Goal: Task Accomplishment & Management: Use online tool/utility

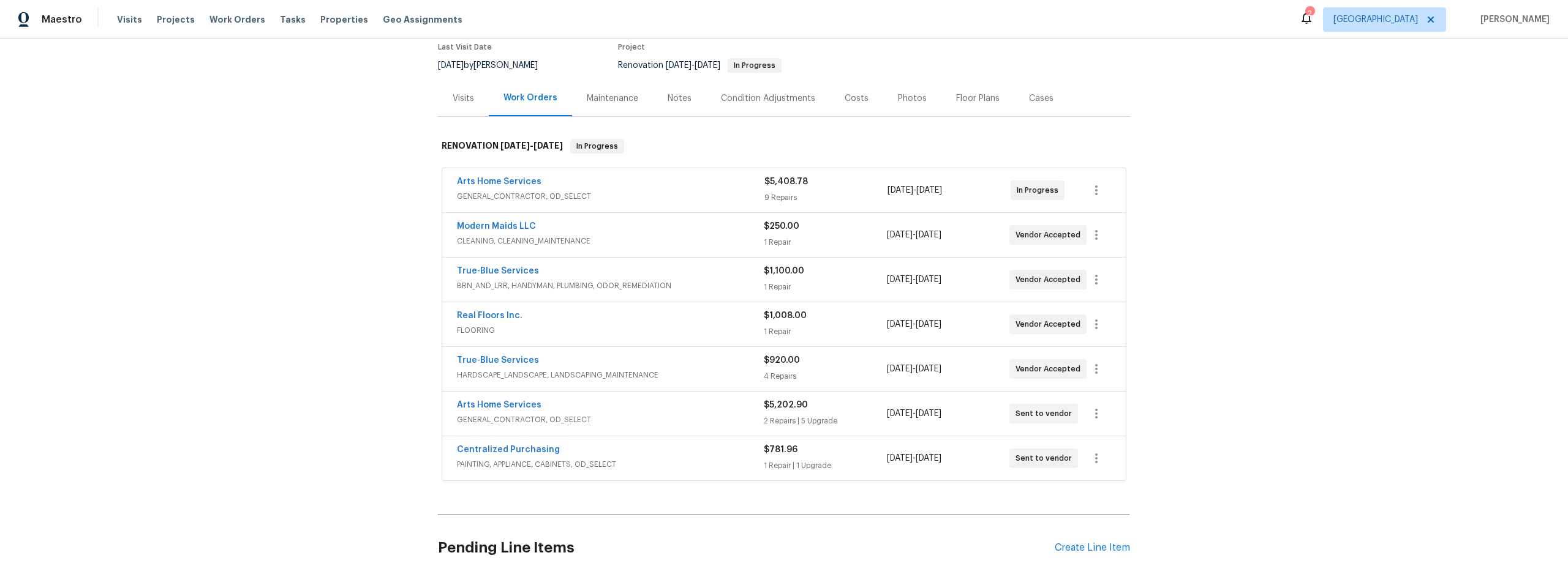
scroll to position [170, 0]
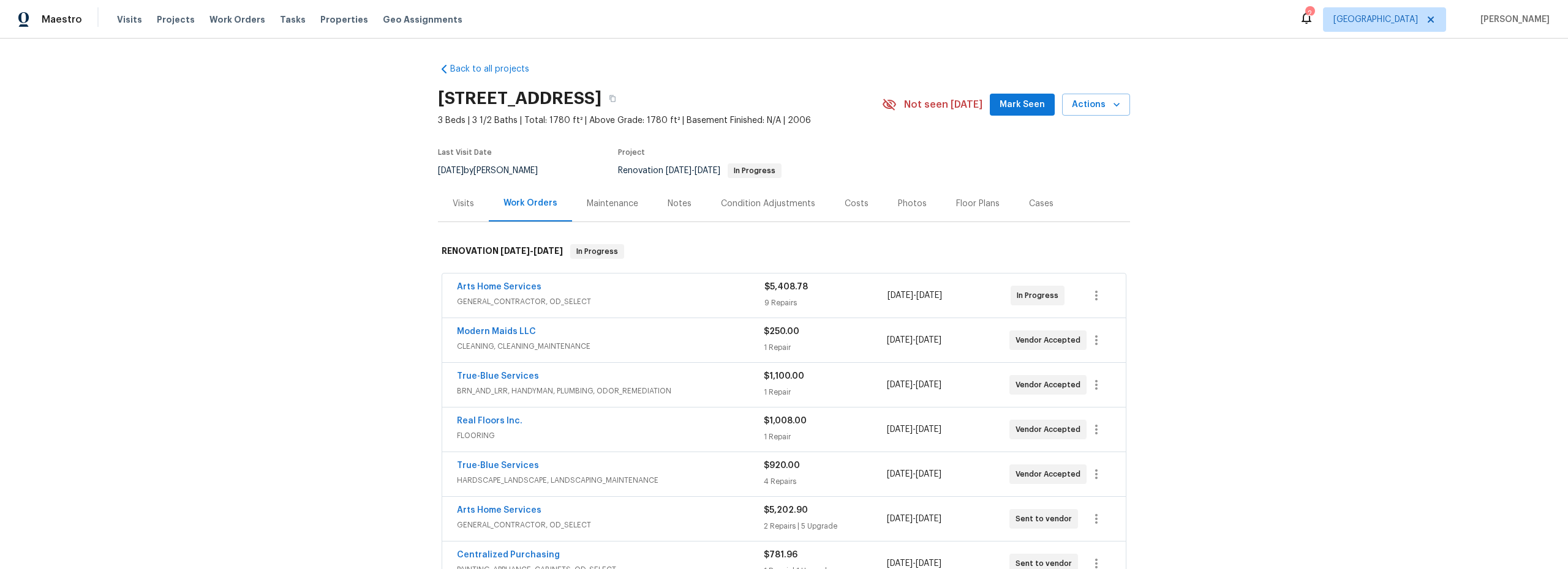
click at [850, 202] on div "Costs" at bounding box center [856, 204] width 24 height 13
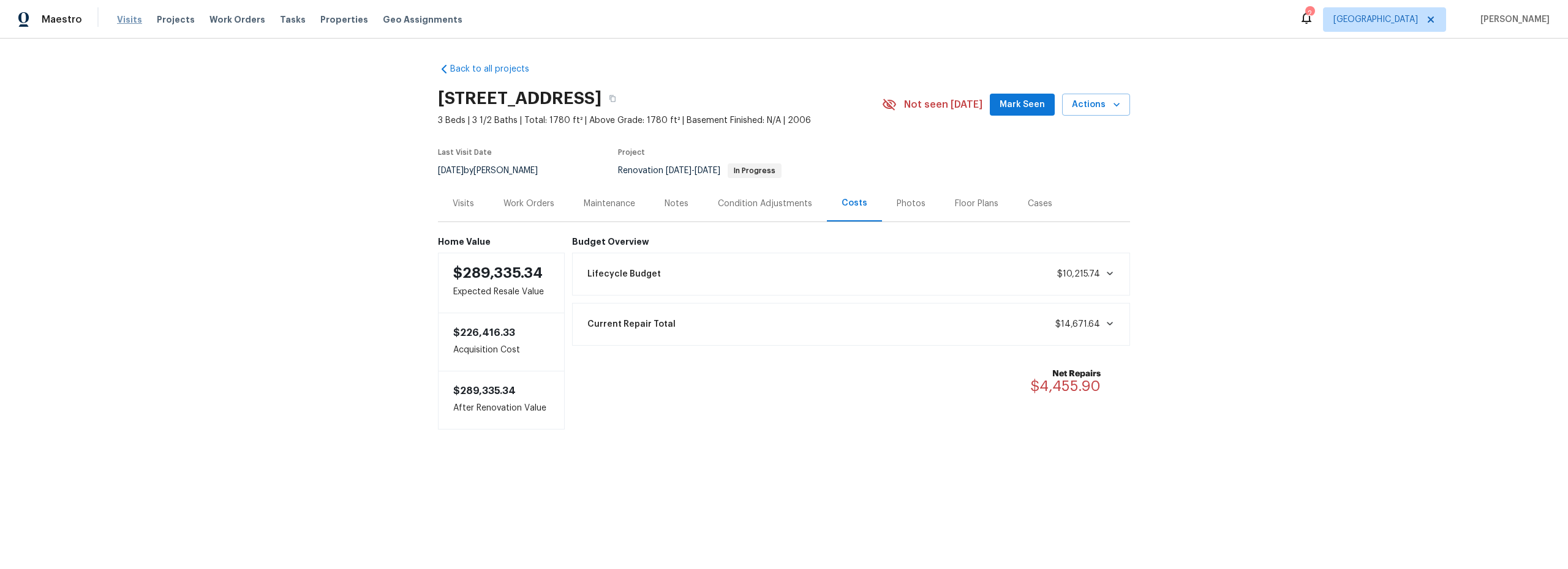
click at [126, 23] on span "Visits" at bounding box center [129, 19] width 25 height 13
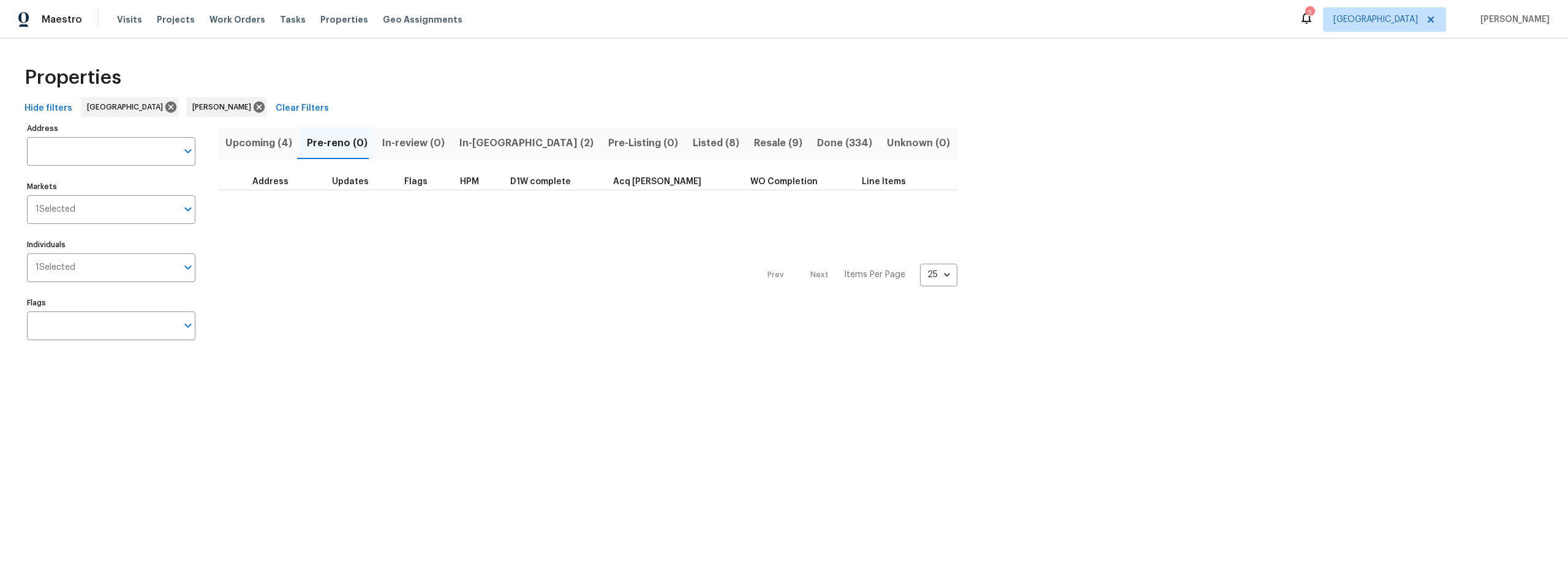
drag, startPoint x: 267, startPoint y: 139, endPoint x: 276, endPoint y: 141, distance: 9.2
click at [267, 139] on span "Upcoming (4)" at bounding box center [259, 143] width 67 height 17
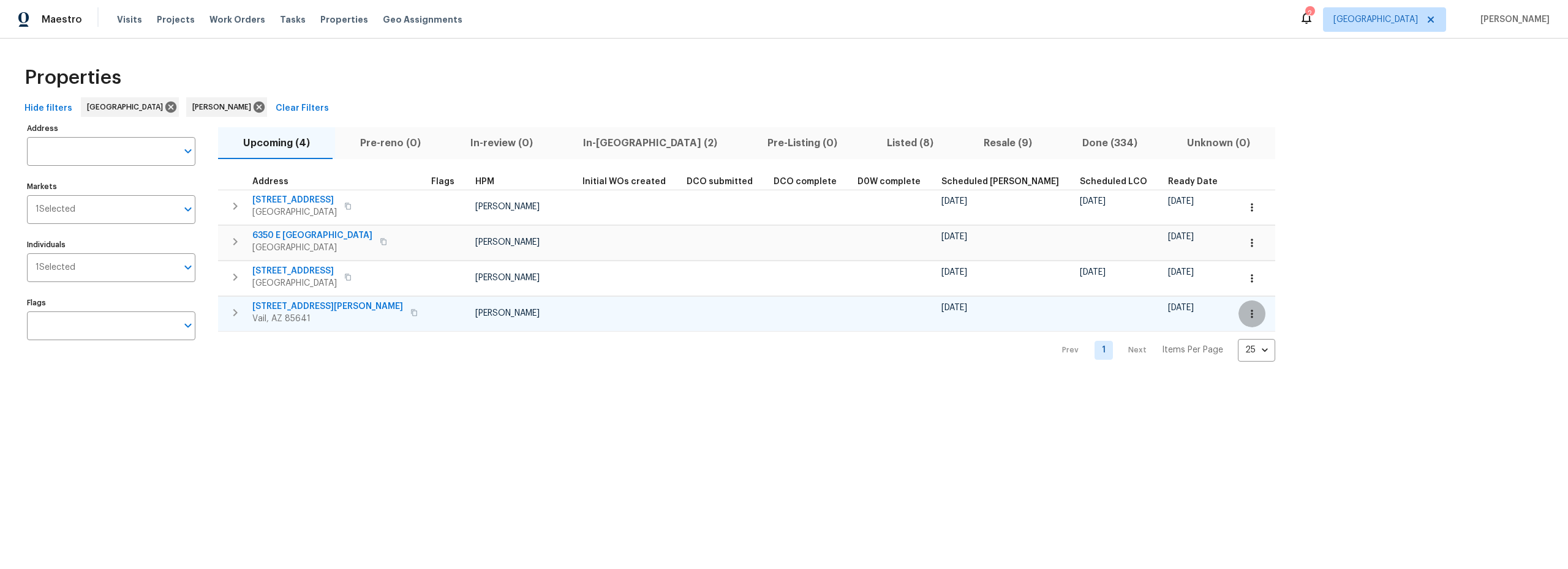
click at [1245, 318] on icon "button" at bounding box center [1252, 314] width 13 height 13
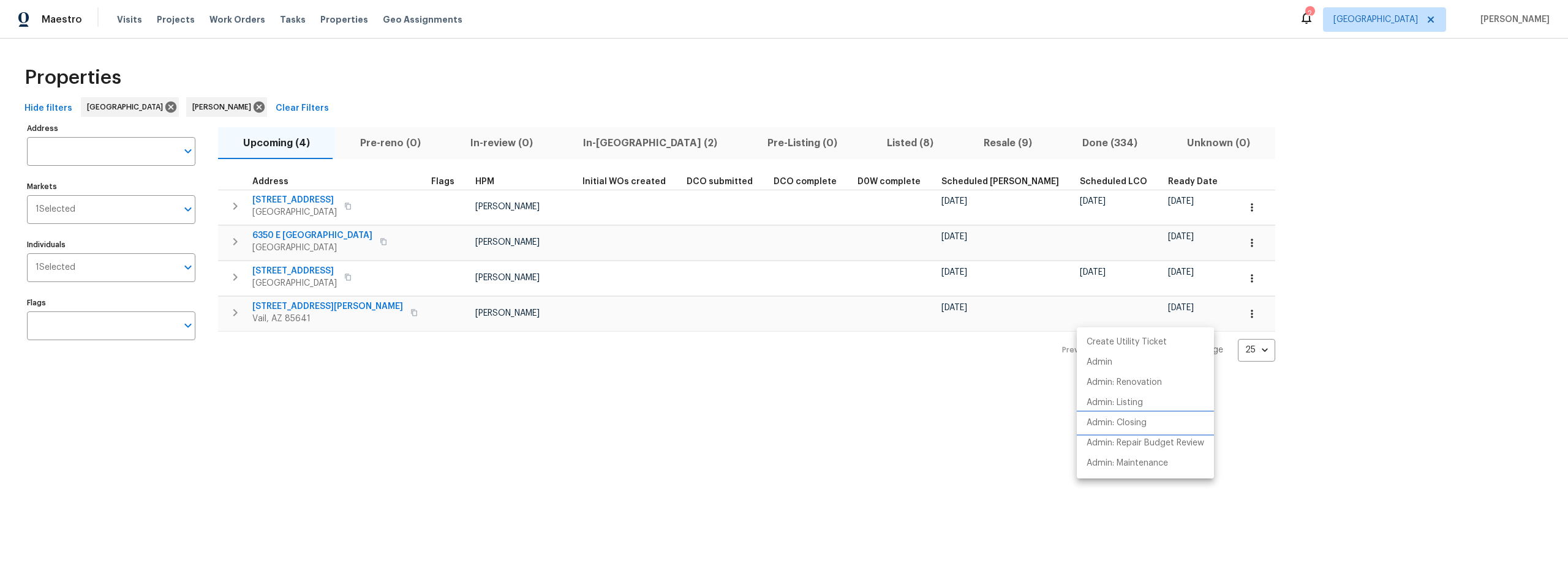
click at [1134, 426] on p "Admin: Closing" at bounding box center [1117, 423] width 60 height 13
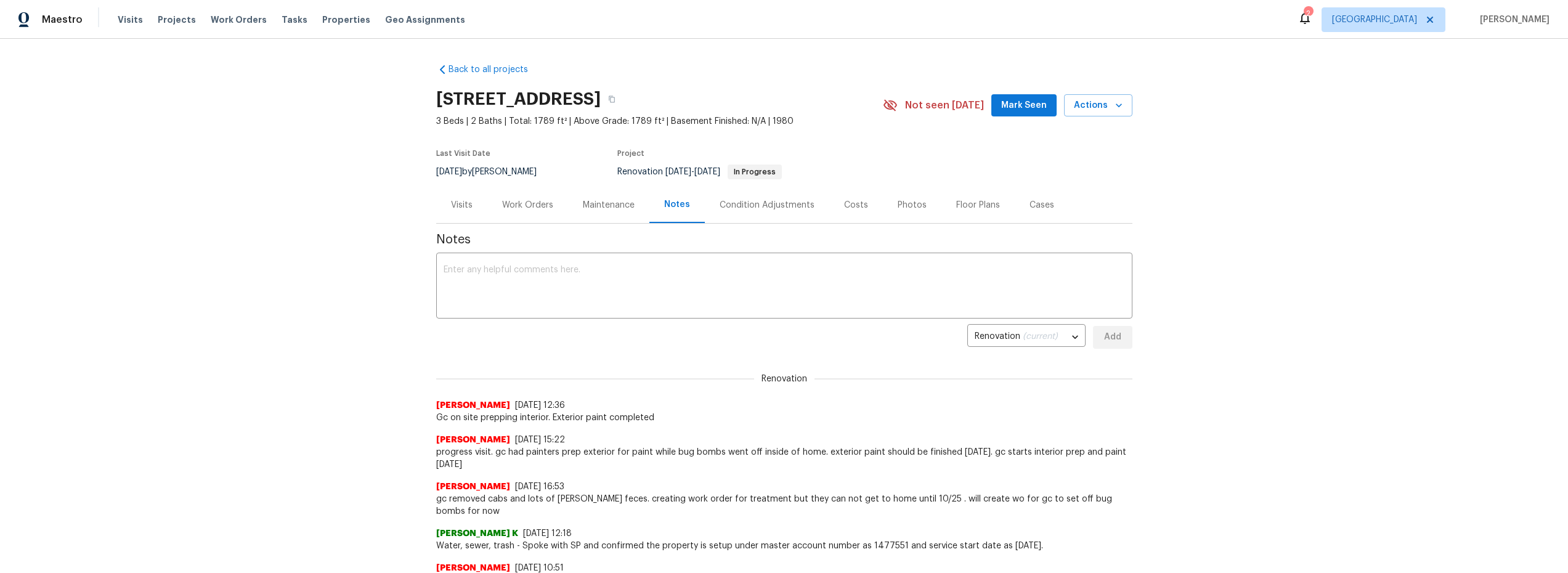
drag, startPoint x: 517, startPoint y: 208, endPoint x: 524, endPoint y: 214, distance: 9.2
click at [517, 208] on div "Work Orders" at bounding box center [527, 205] width 51 height 13
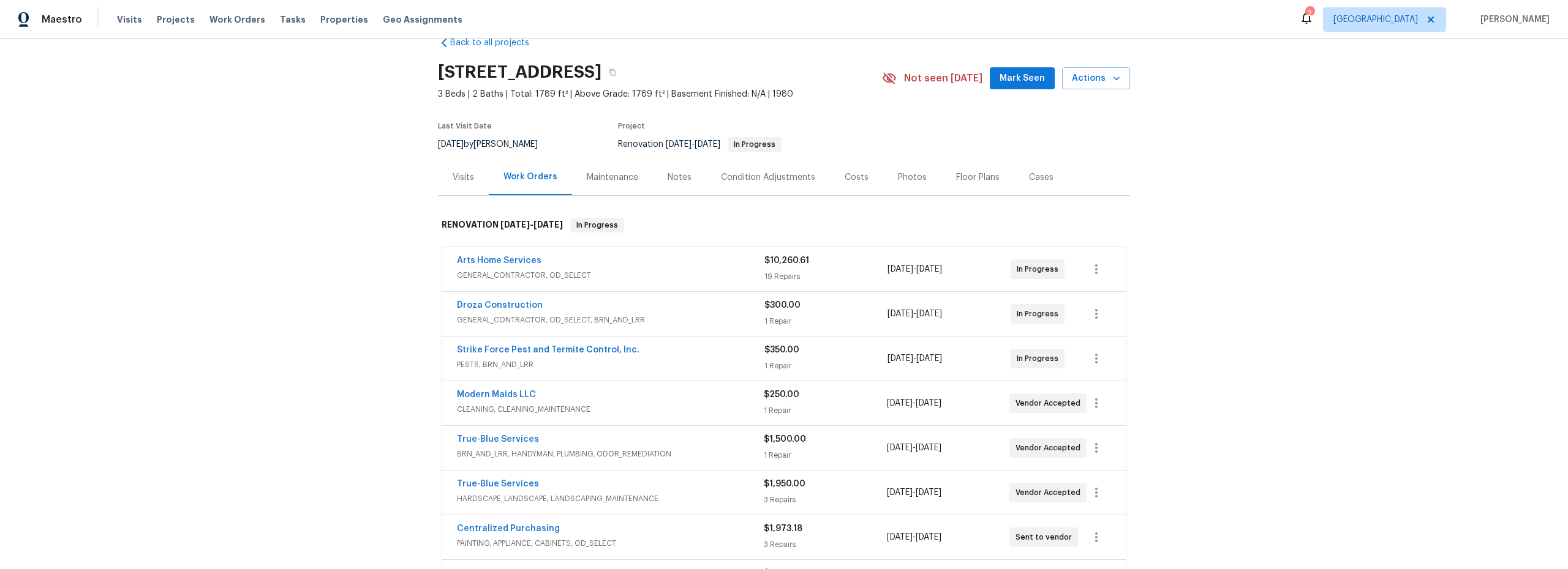
scroll to position [18, 0]
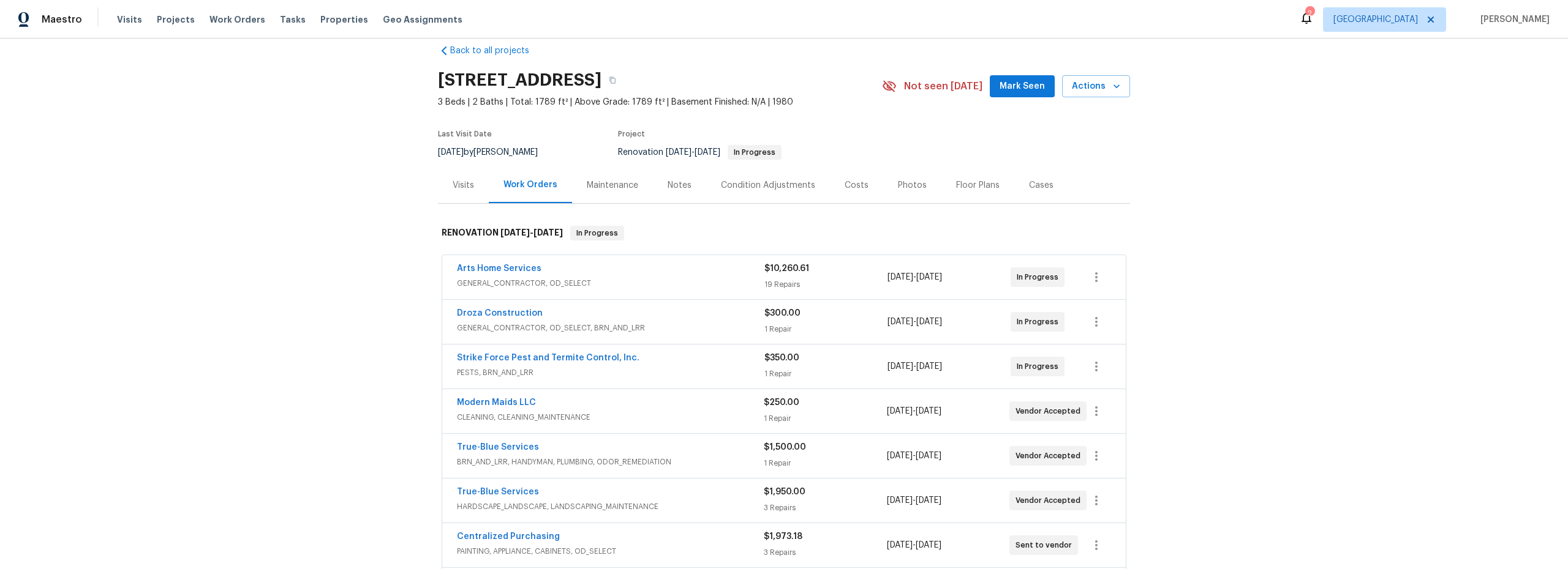
click at [851, 186] on div "Costs" at bounding box center [856, 186] width 24 height 13
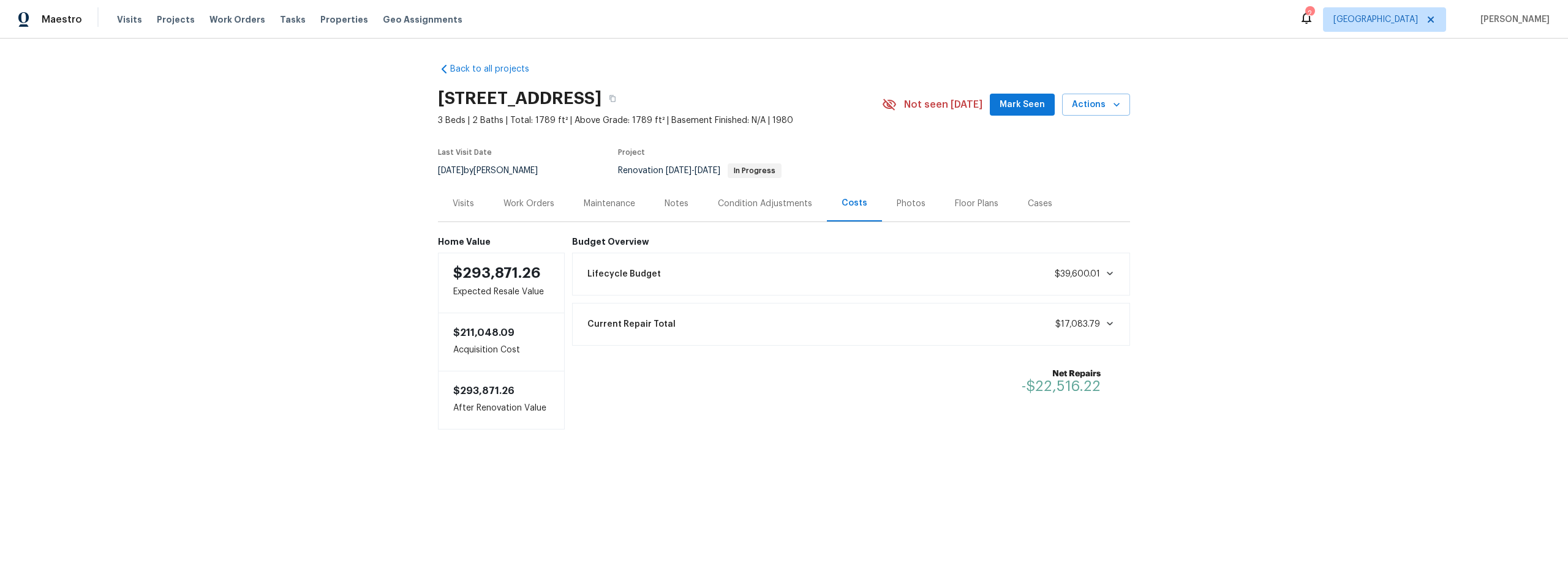
click at [672, 208] on div "Notes" at bounding box center [677, 204] width 24 height 13
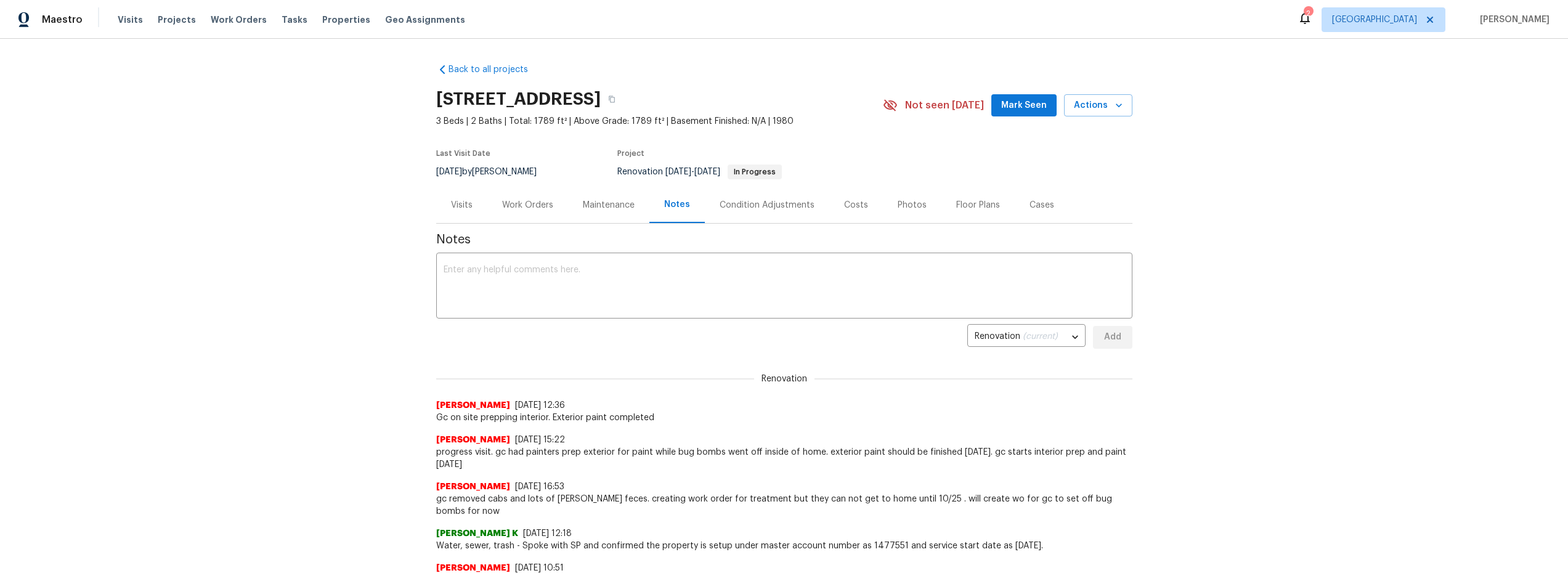
click at [851, 202] on div "Costs" at bounding box center [856, 205] width 24 height 13
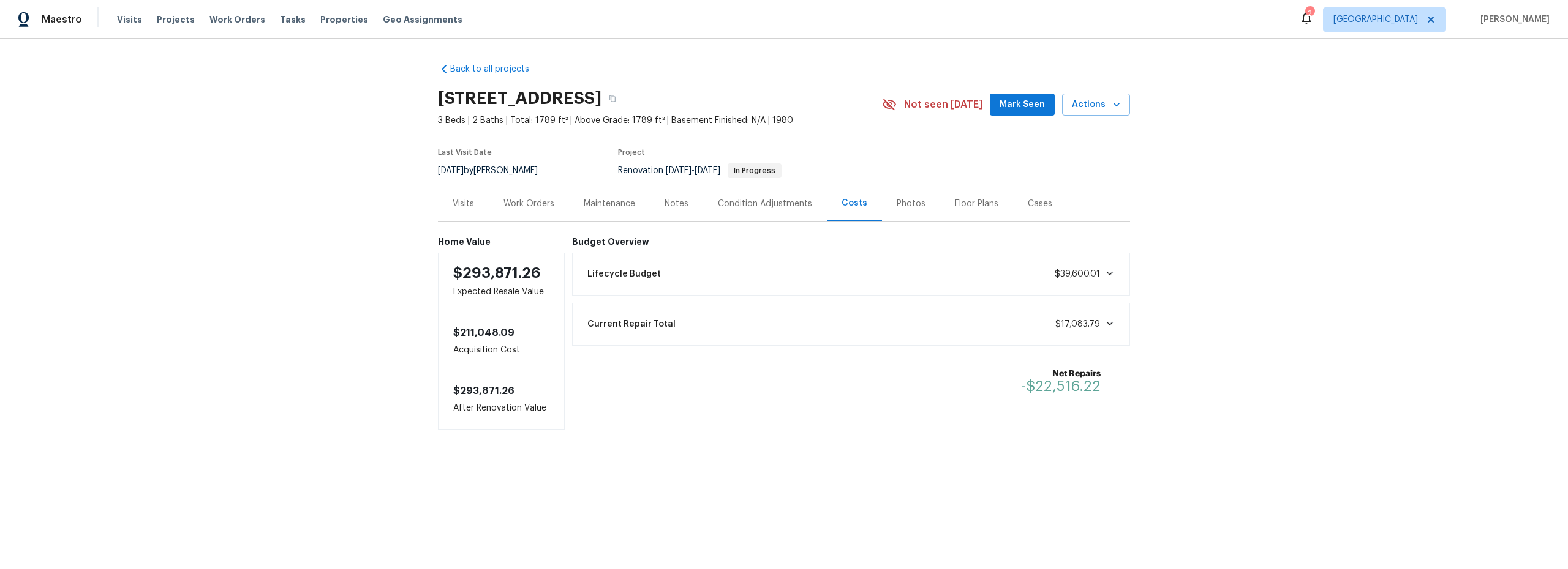
drag, startPoint x: 505, startPoint y: 203, endPoint x: 531, endPoint y: 213, distance: 27.9
click at [505, 203] on div "Work Orders" at bounding box center [529, 204] width 51 height 13
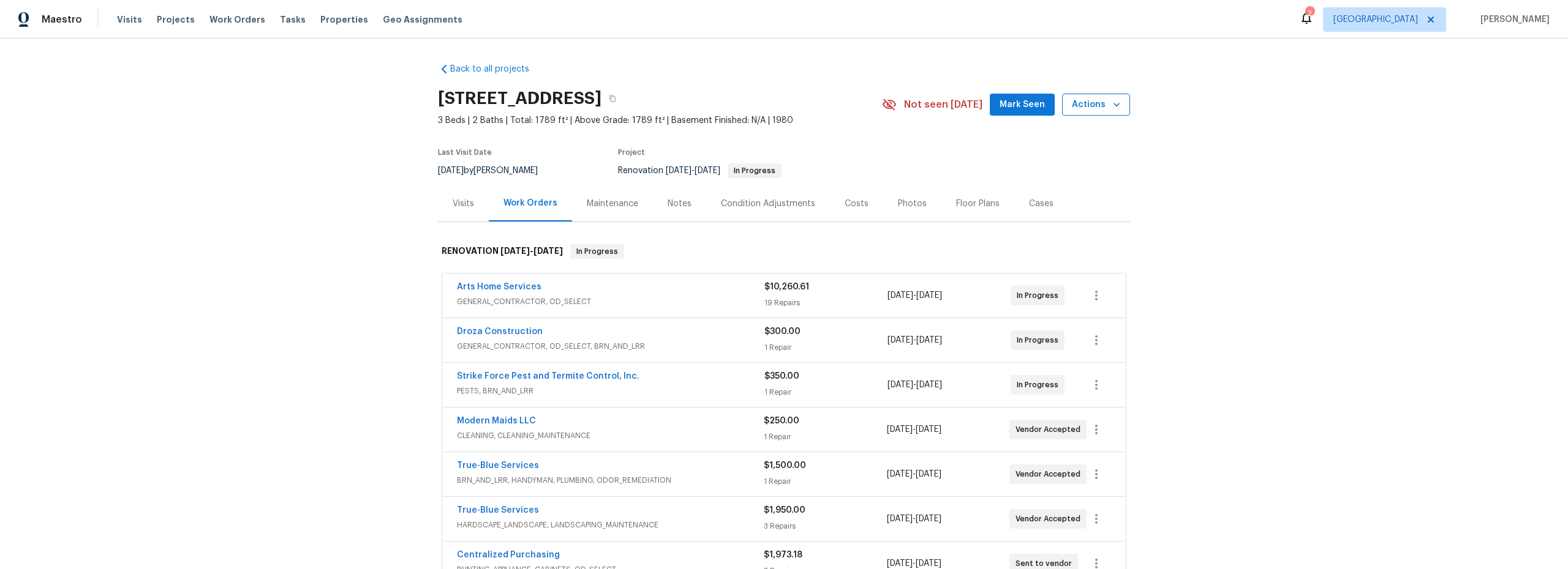
click at [1097, 107] on span "Actions" at bounding box center [1095, 105] width 48 height 15
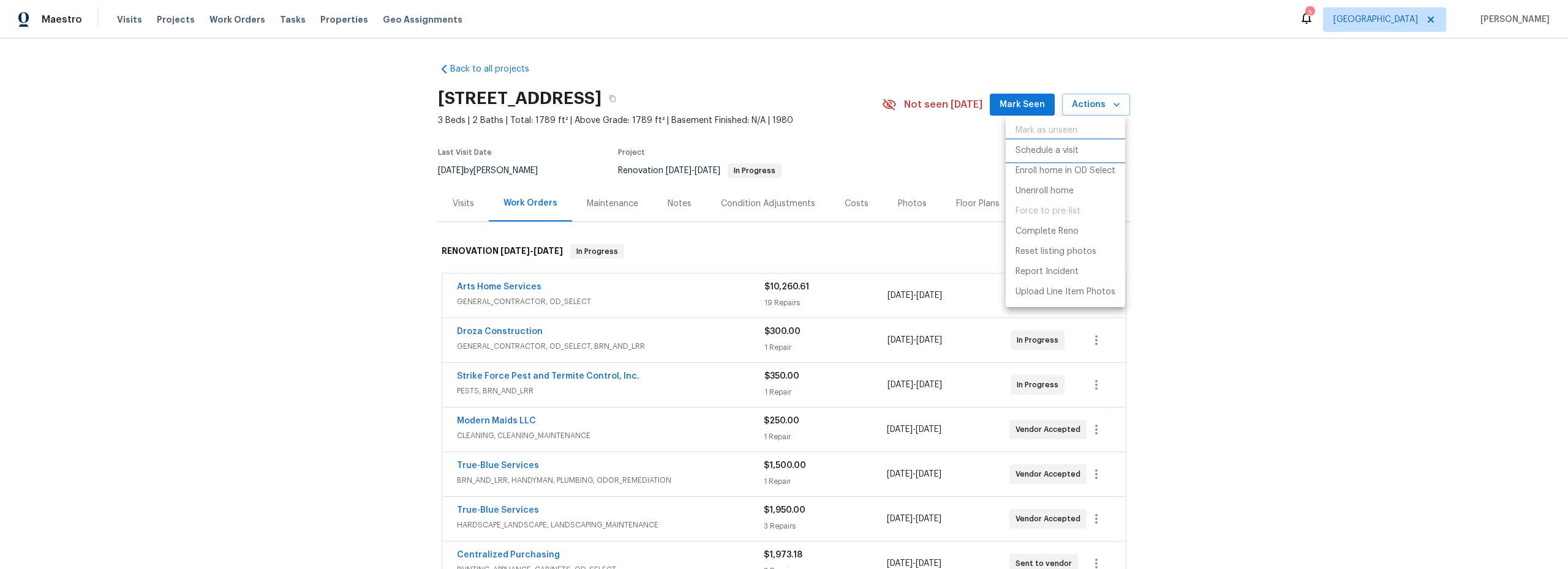
click at [1058, 154] on p "Schedule a visit" at bounding box center [1047, 151] width 63 height 13
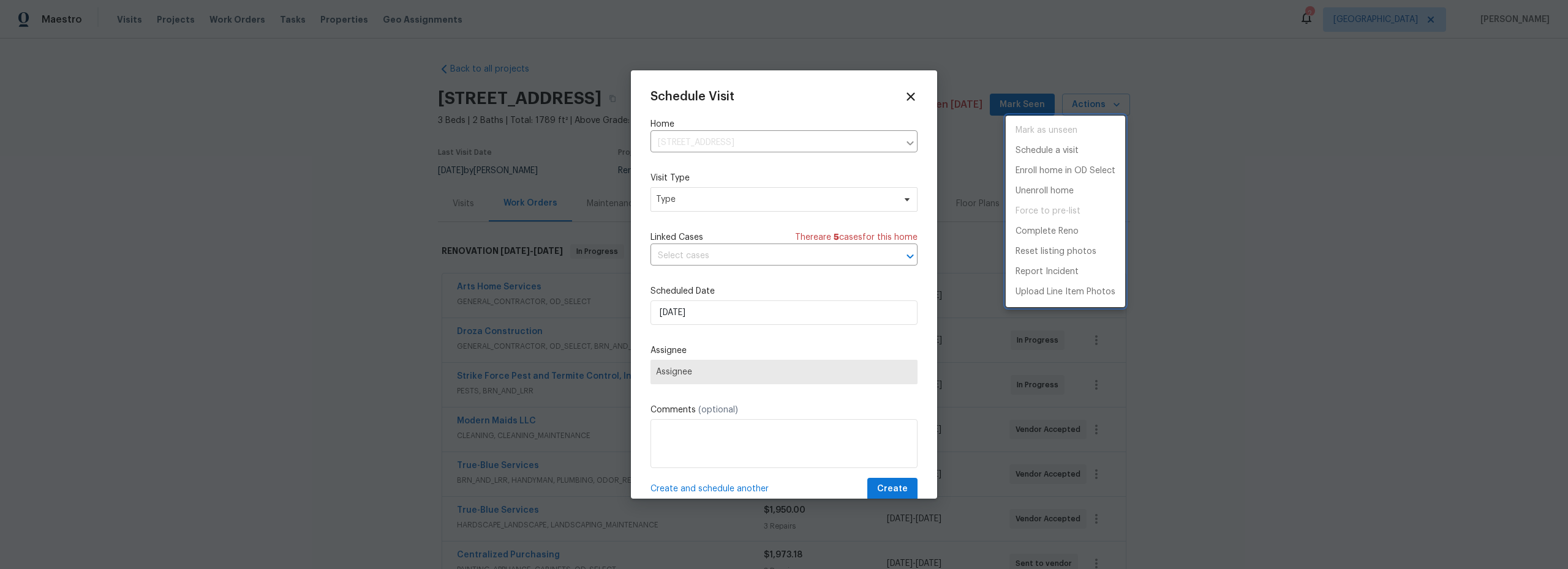
click at [712, 204] on div at bounding box center [784, 284] width 1568 height 569
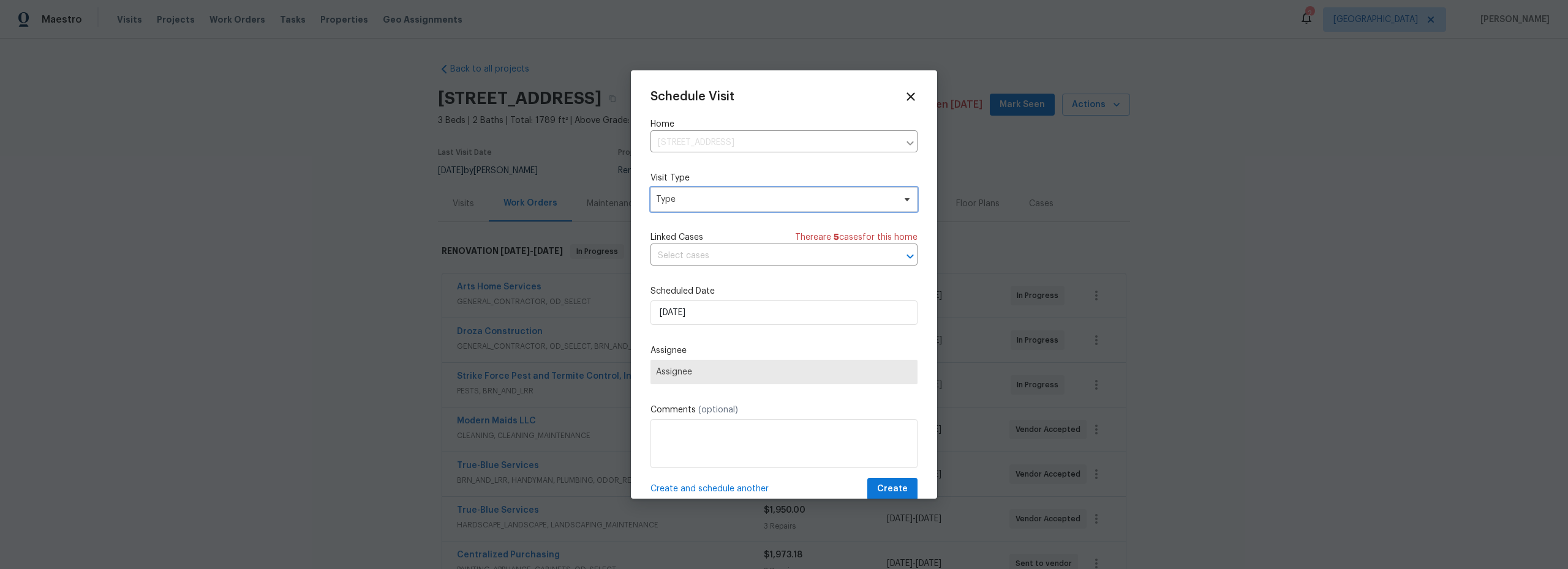
drag, startPoint x: 711, startPoint y: 199, endPoint x: 714, endPoint y: 207, distance: 8.5
click at [711, 199] on span "Type" at bounding box center [775, 199] width 239 height 13
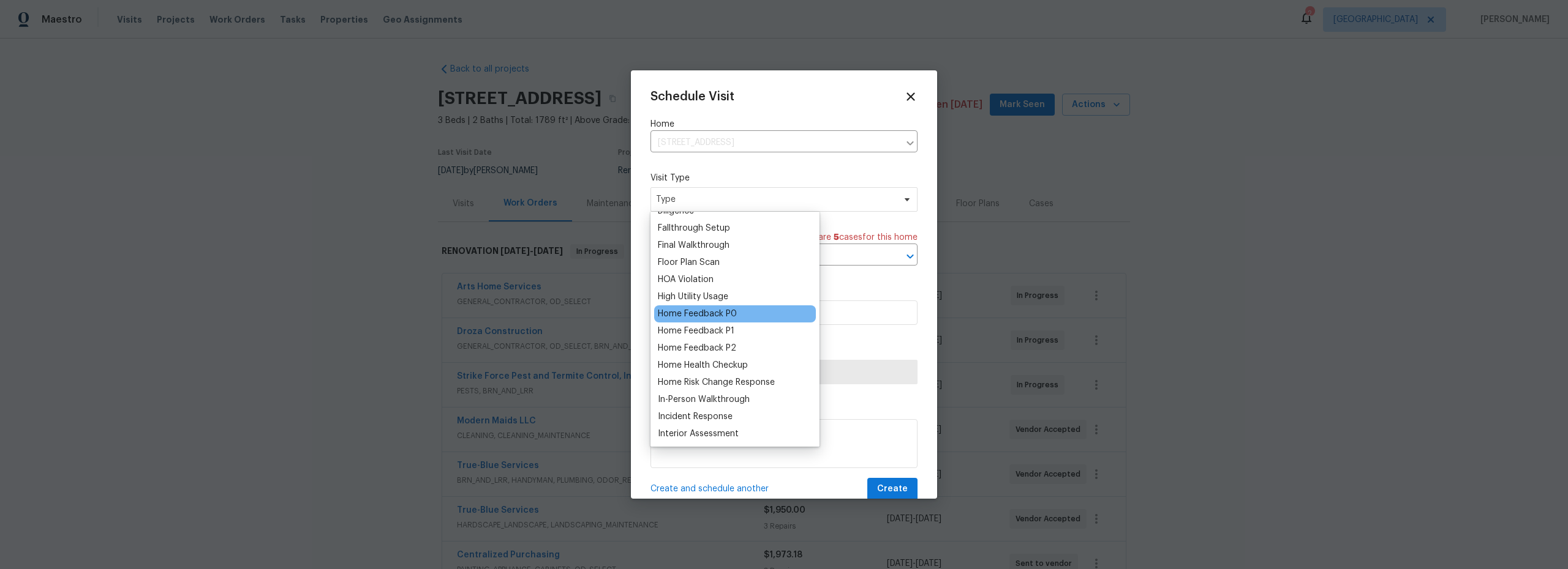
scroll to position [371, 0]
drag, startPoint x: 704, startPoint y: 366, endPoint x: 722, endPoint y: 360, distance: 19.0
click at [704, 366] on div "Inventory Clean" at bounding box center [689, 366] width 63 height 13
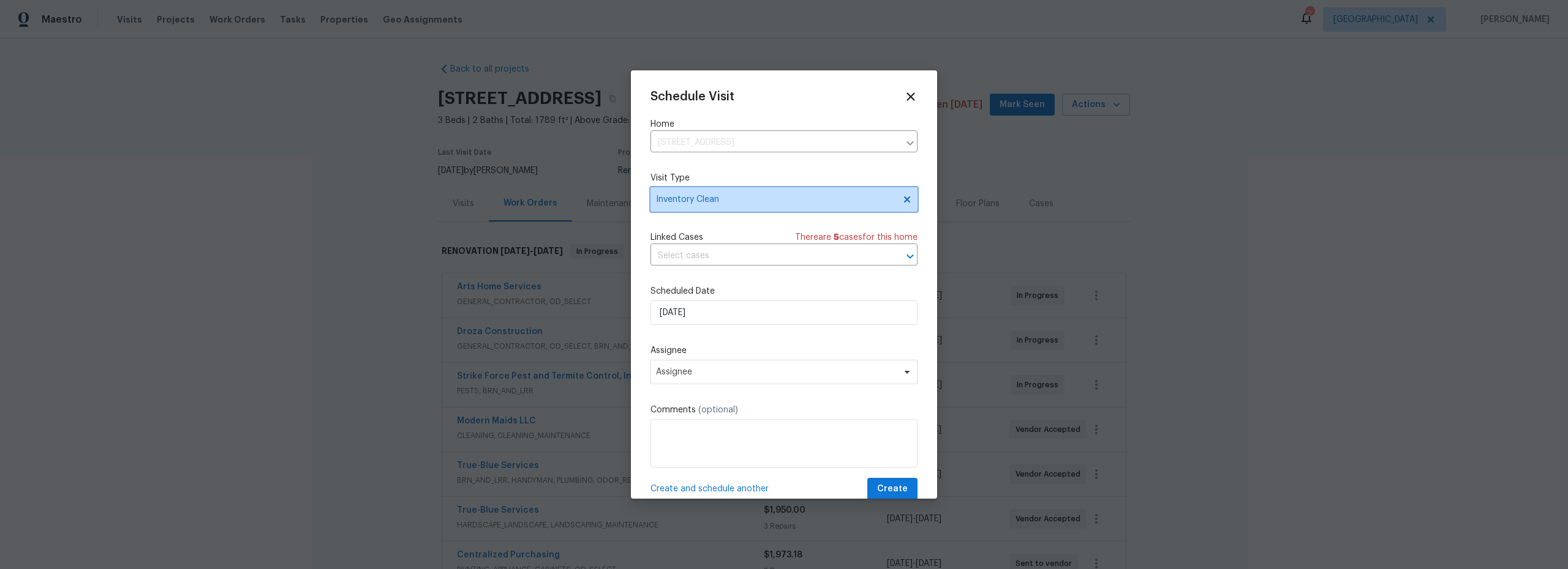
click at [724, 196] on span "Inventory Clean" at bounding box center [775, 199] width 239 height 13
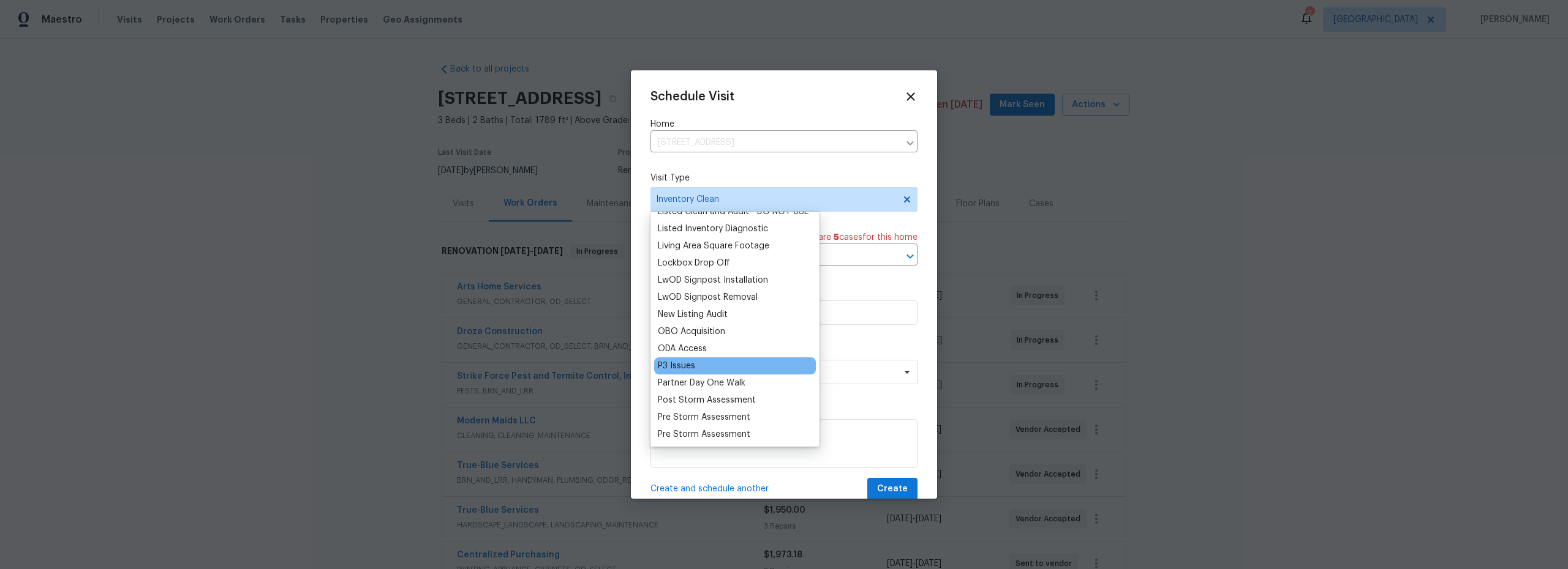
scroll to position [624, 0]
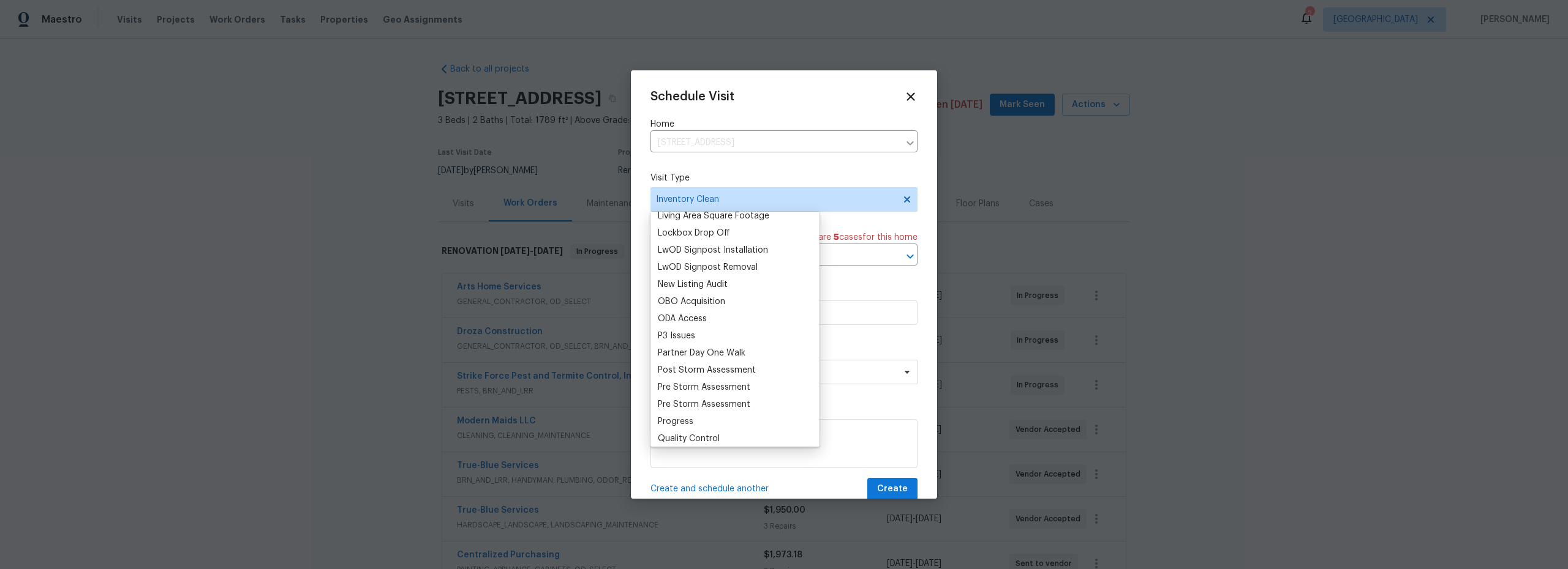
click at [685, 423] on div "Progress" at bounding box center [675, 422] width 36 height 13
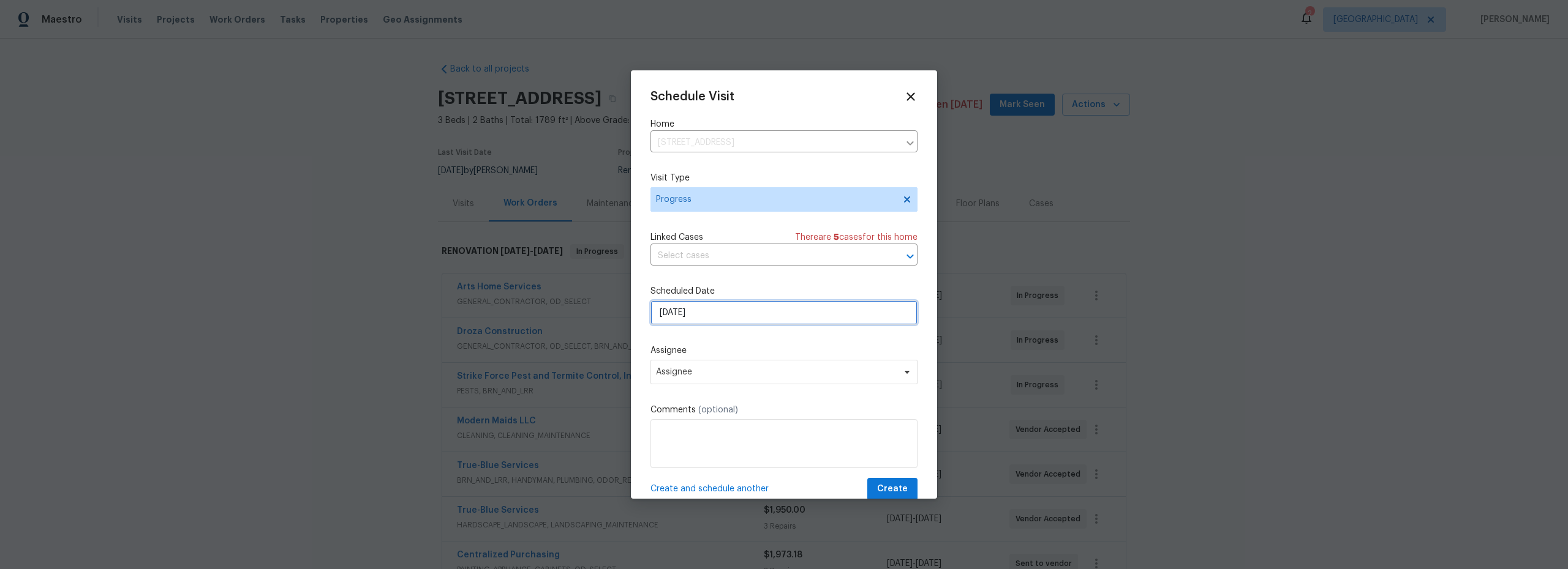
click at [735, 316] on input "9/23/2025" at bounding box center [783, 312] width 267 height 24
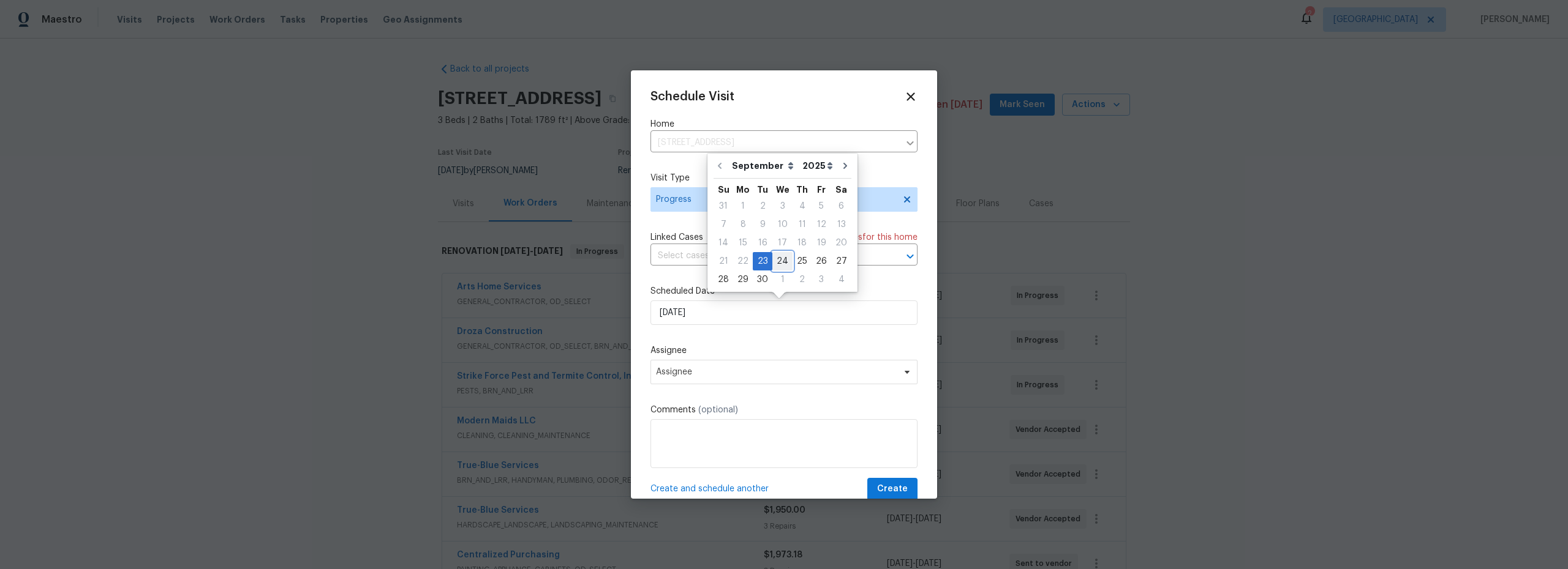
click at [782, 259] on div "24" at bounding box center [782, 261] width 20 height 17
type input "9/24/2025"
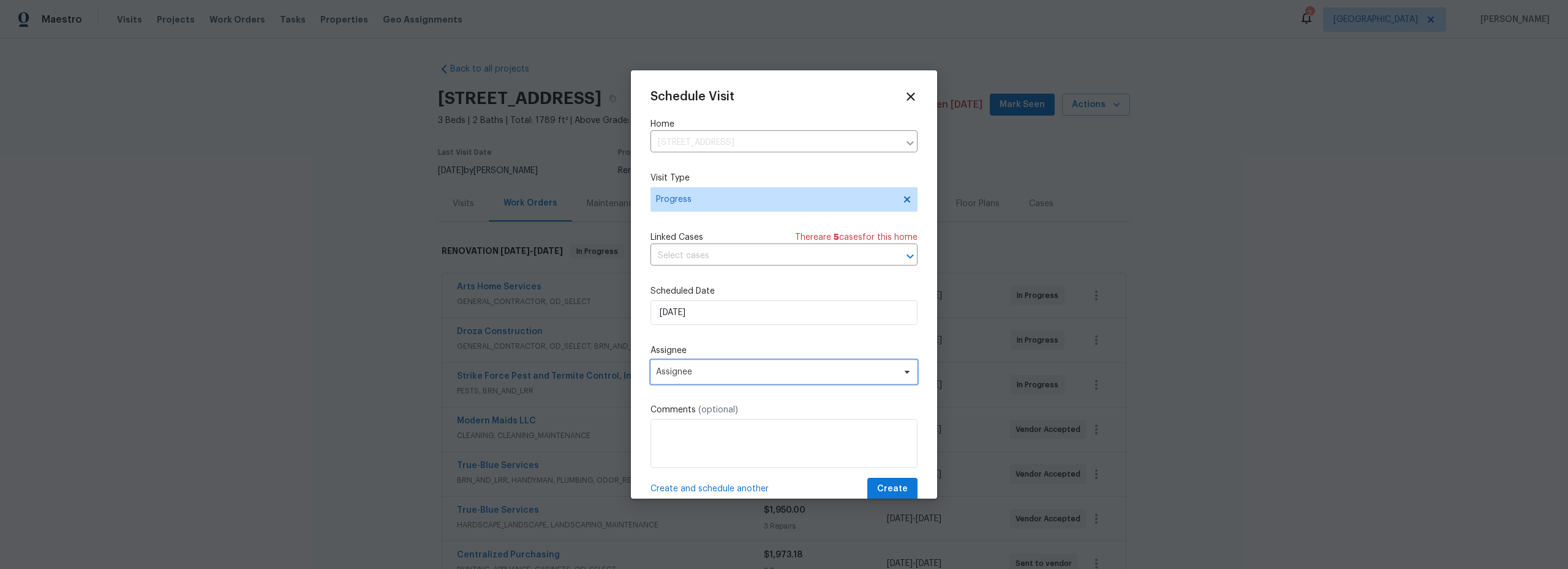
click at [739, 368] on span "Assignee" at bounding box center [776, 372] width 240 height 10
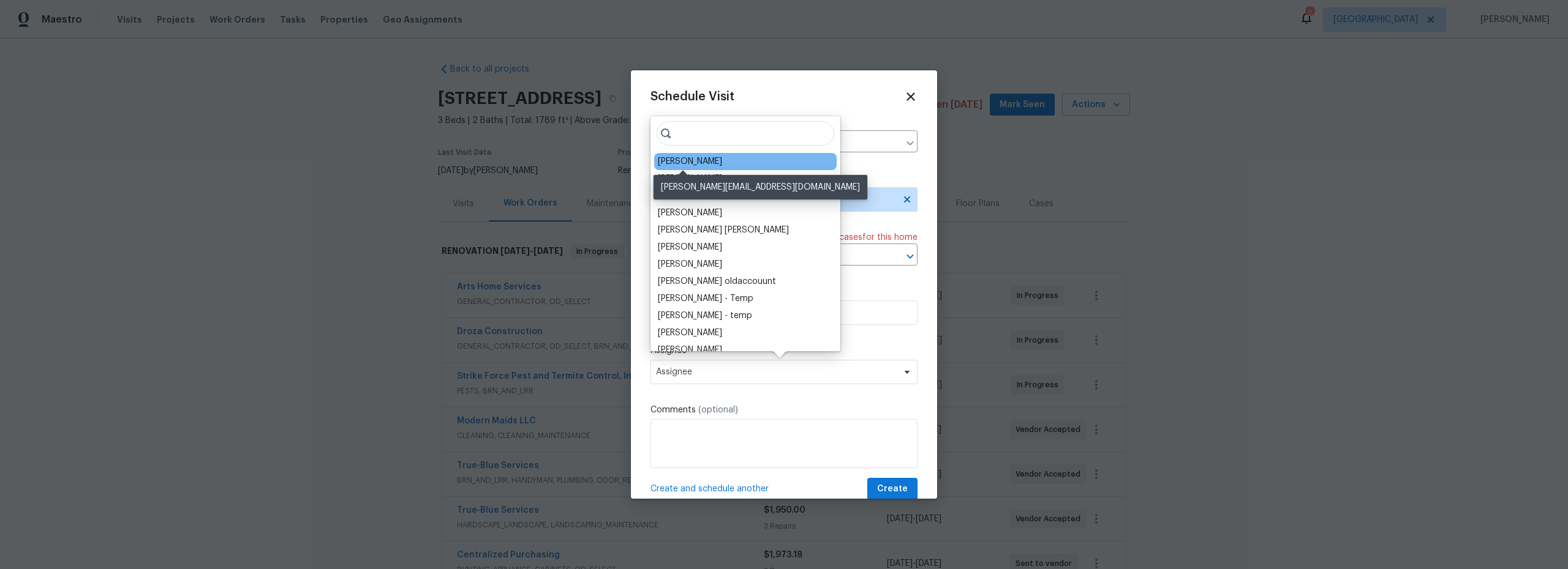
click at [690, 162] on div "[PERSON_NAME]" at bounding box center [690, 162] width 64 height 13
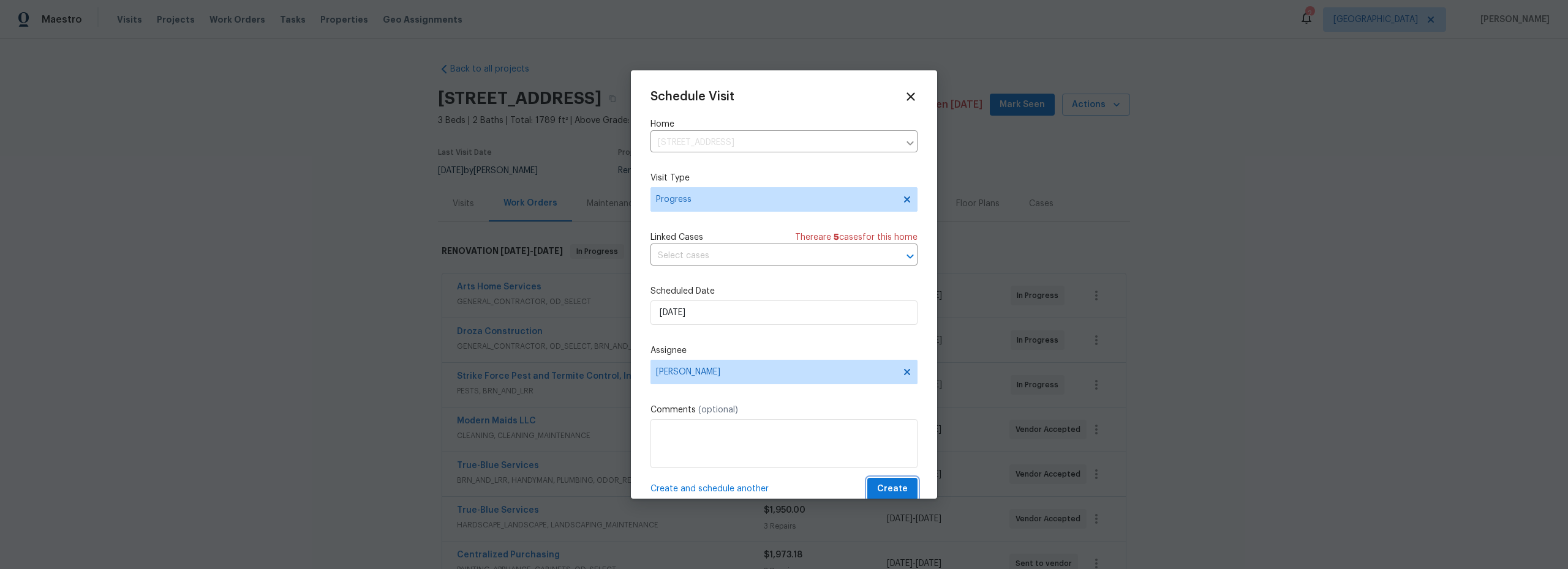
click at [884, 489] on span "Create" at bounding box center [892, 489] width 31 height 15
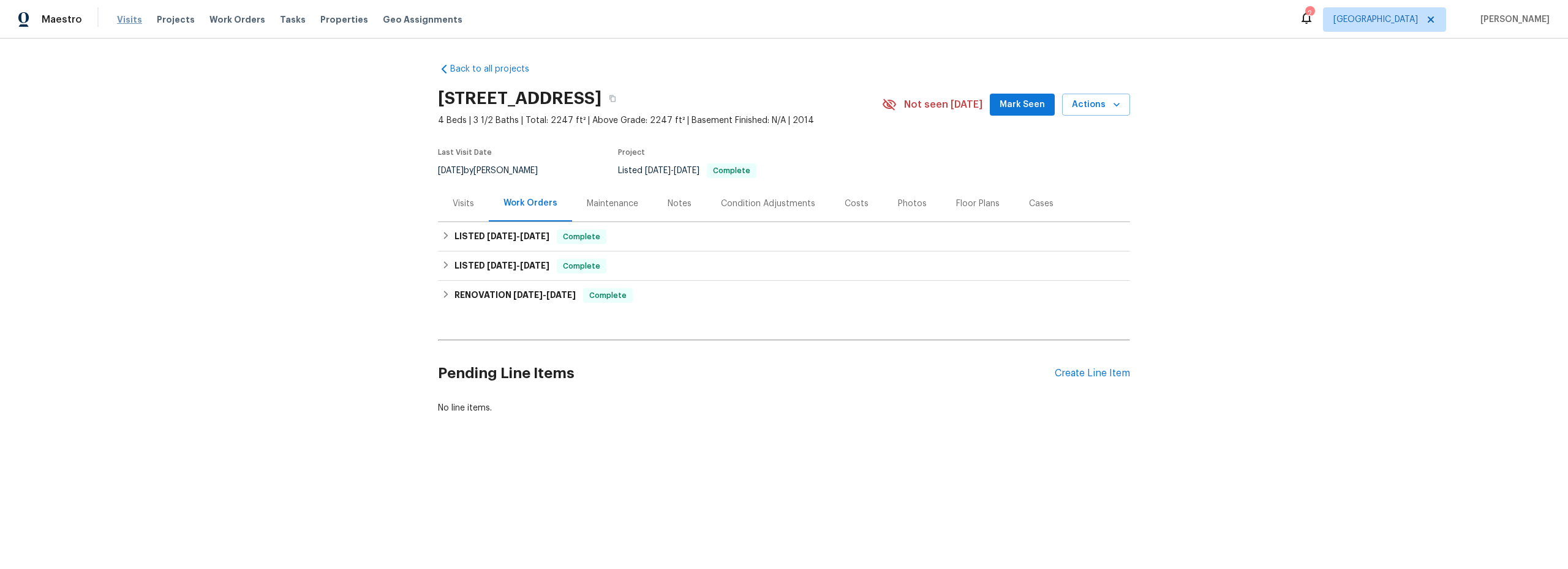
click at [124, 20] on span "Visits" at bounding box center [129, 19] width 25 height 13
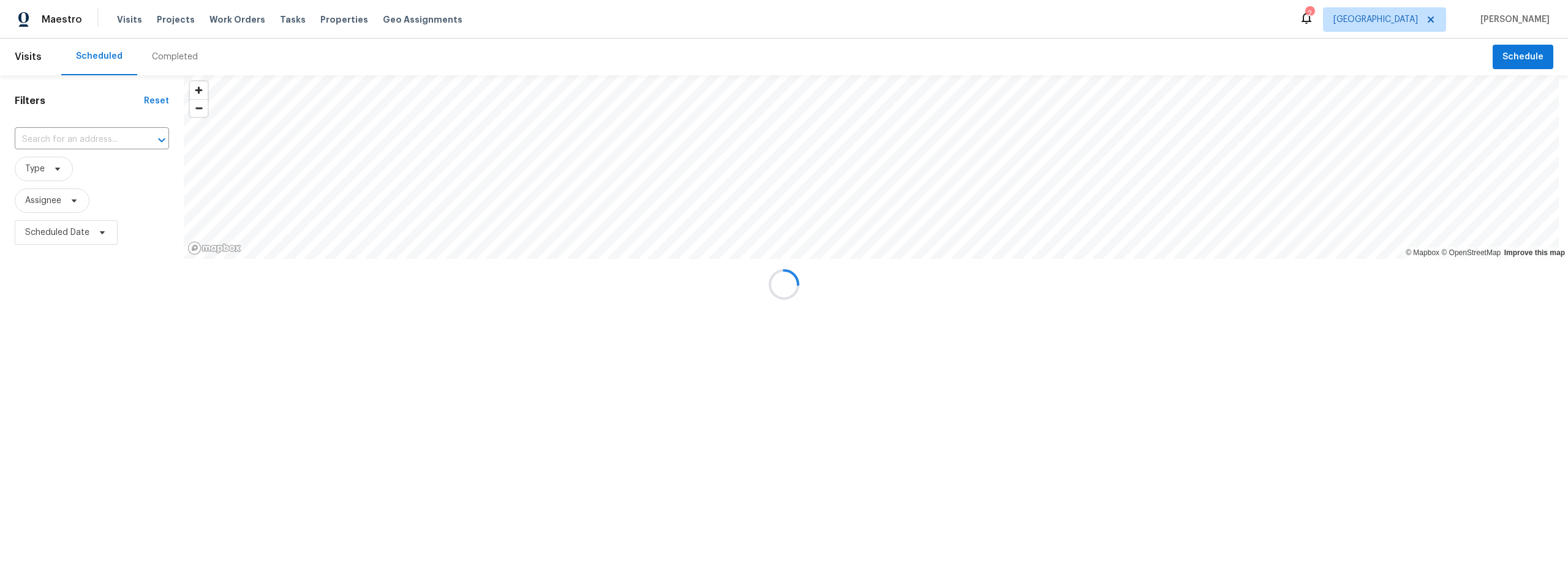
click at [173, 58] on div at bounding box center [784, 284] width 1568 height 569
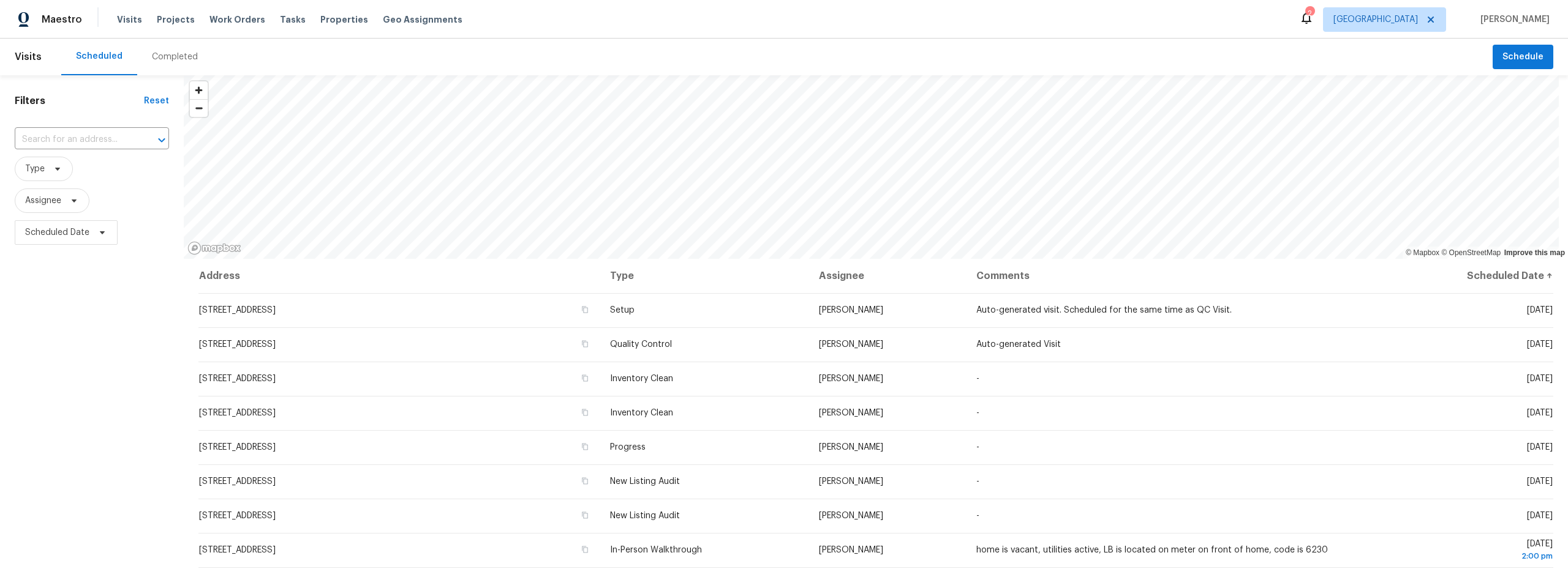
click at [168, 54] on div "Completed" at bounding box center [175, 57] width 46 height 13
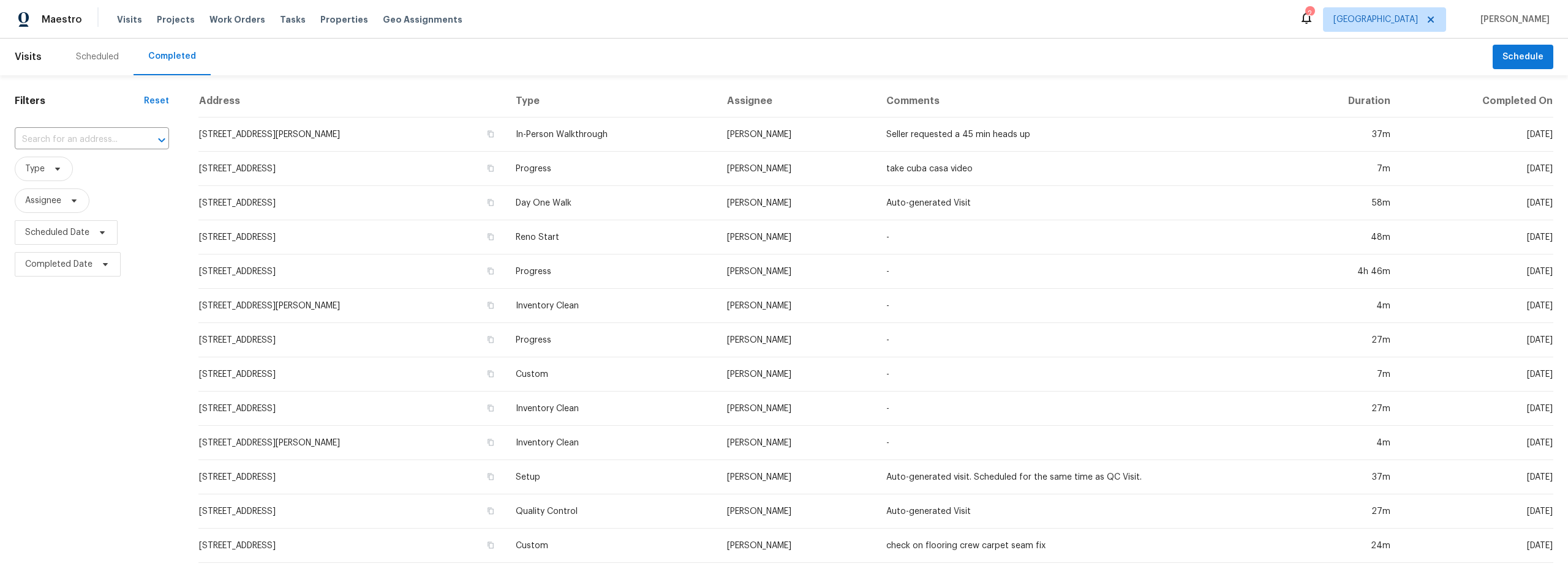
click at [90, 58] on div "Scheduled" at bounding box center [97, 57] width 43 height 13
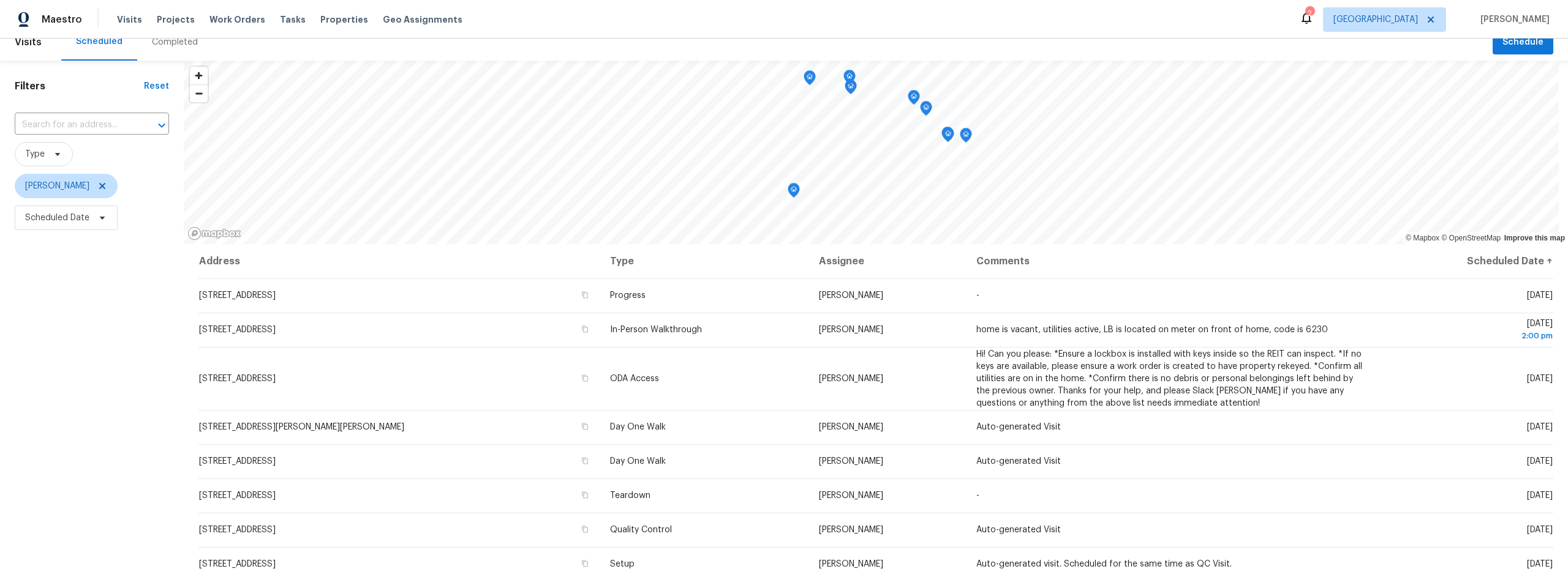
scroll to position [15, 0]
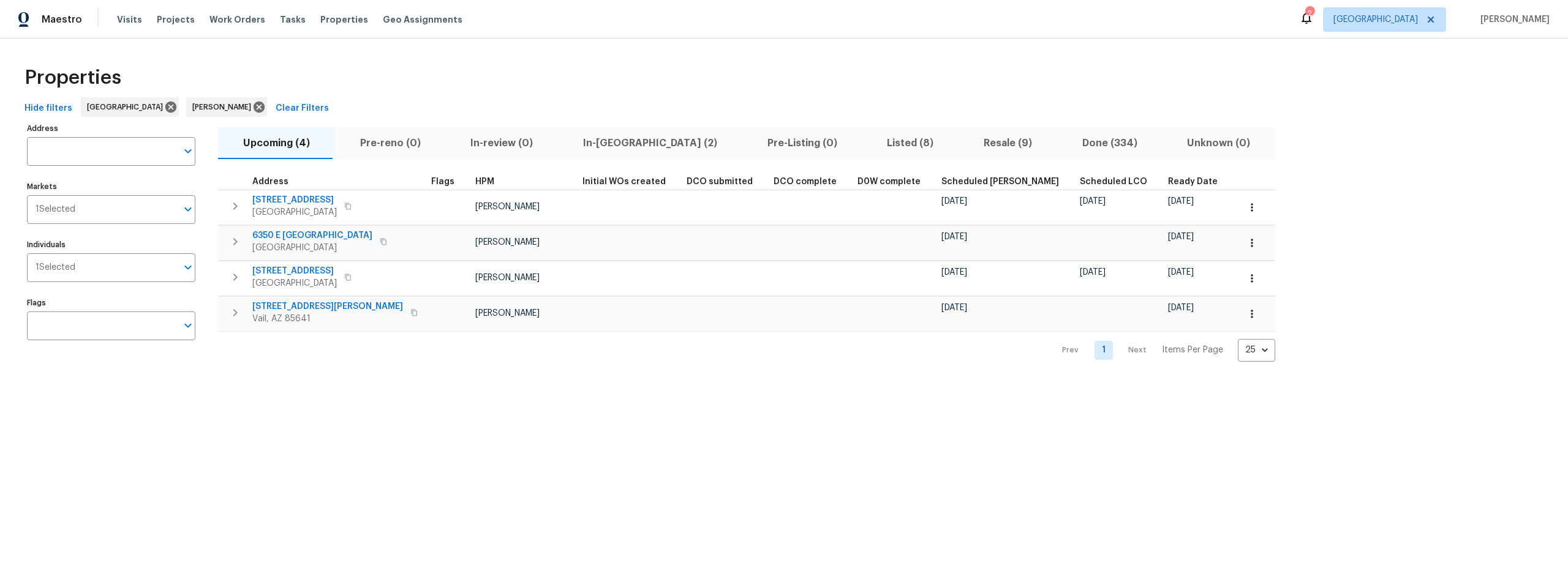
click at [965, 139] on span "Resale (9)" at bounding box center [1007, 143] width 84 height 17
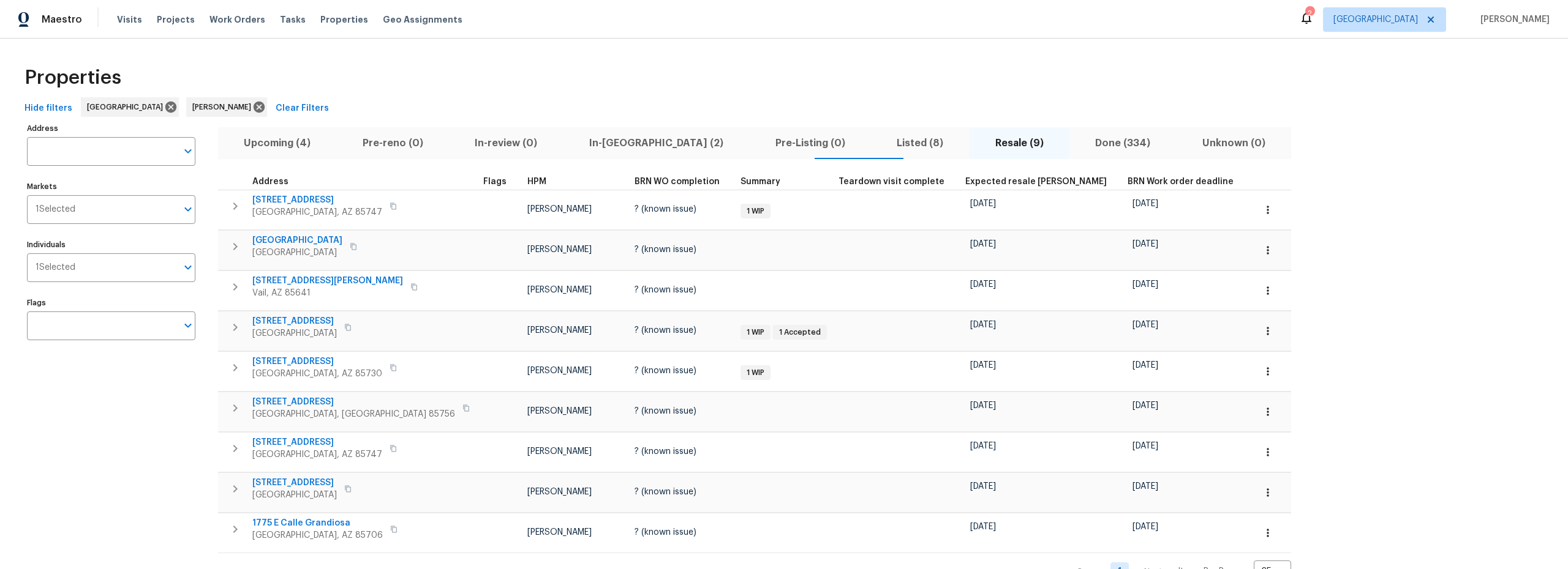
click at [524, 108] on div "Hide filters Tucson [PERSON_NAME] Clear Filters" at bounding box center [783, 109] width 1528 height 23
